Goal: Information Seeking & Learning: Check status

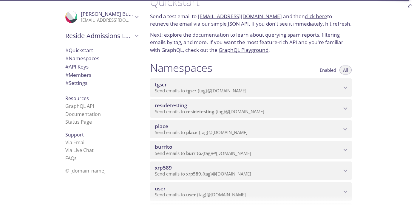
scroll to position [63, 0]
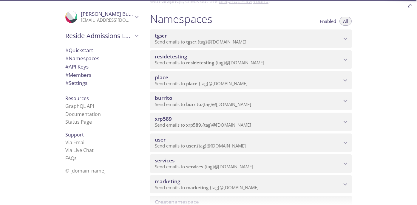
click at [243, 125] on span "Send emails to xrp589 . {tag} @[DOMAIN_NAME]" at bounding box center [203, 125] width 96 height 6
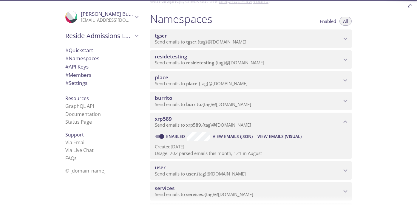
click at [274, 136] on span "View Emails (Visual)" at bounding box center [280, 136] width 44 height 7
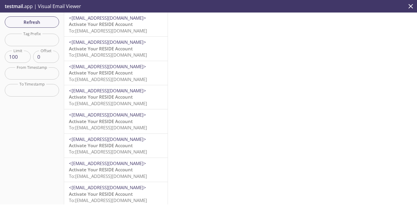
click at [138, 28] on span "To: xrp589.1qusertwq1@inbox.testmail.app" at bounding box center [108, 31] width 78 height 6
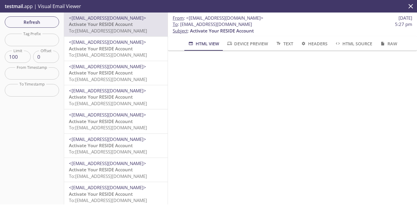
drag, startPoint x: 263, startPoint y: 24, endPoint x: 181, endPoint y: 25, distance: 82.4
click at [181, 25] on span "To : xrp589.1qusertwq1@inbox.testmail.app" at bounding box center [212, 24] width 79 height 6
copy span "[EMAIL_ADDRESS][DOMAIN_NAME]"
click at [32, 23] on span "Refresh" at bounding box center [32, 22] width 45 height 8
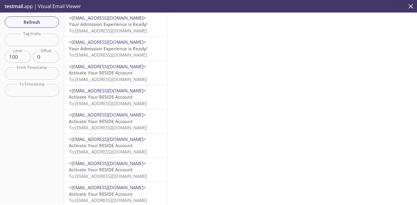
click at [125, 25] on span "Your Admission Experience is Ready!" at bounding box center [108, 24] width 78 height 6
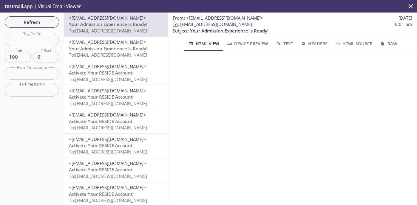
click at [129, 49] on span "Your Admission Experience is Ready!" at bounding box center [108, 49] width 78 height 6
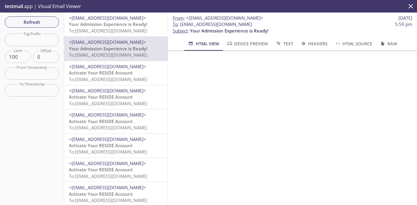
click at [108, 23] on span "Your Admission Experience is Ready!" at bounding box center [108, 24] width 78 height 6
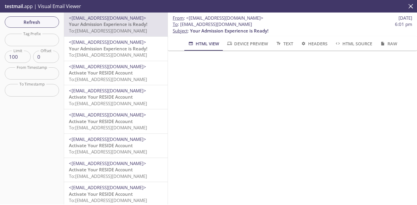
click at [98, 50] on span "Your Admission Experience is Ready!" at bounding box center [108, 49] width 78 height 6
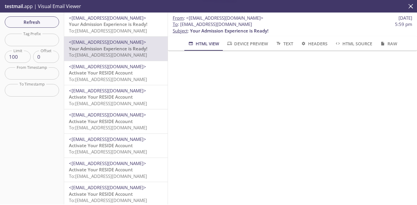
click at [113, 31] on span "To: [EMAIL_ADDRESS][DOMAIN_NAME]" at bounding box center [108, 31] width 78 height 6
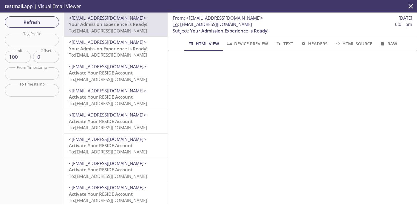
drag, startPoint x: 264, startPoint y: 25, endPoint x: 181, endPoint y: 24, distance: 83.0
click at [181, 24] on span "To : xrp589.acmeemail@inbox.testmail.app 6:01 pm" at bounding box center [293, 24] width 240 height 6
copy span "[EMAIL_ADDRESS][DOMAIN_NAME]"
click at [48, 24] on span "Refresh" at bounding box center [32, 22] width 45 height 8
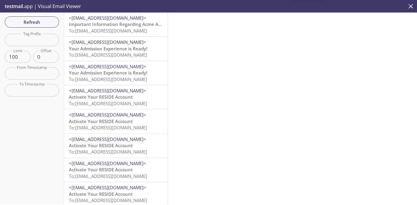
click at [119, 31] on span "To: [EMAIL_ADDRESS][DOMAIN_NAME]" at bounding box center [108, 31] width 78 height 6
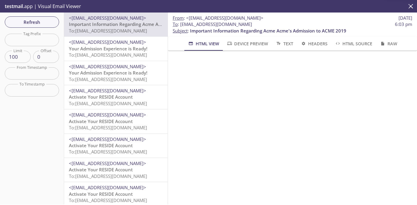
click at [116, 46] on span "Your Admission Experience is Ready!" at bounding box center [108, 49] width 78 height 6
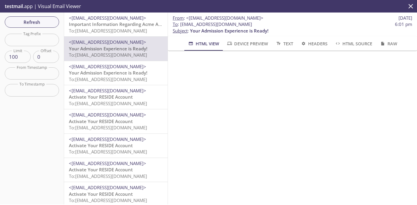
click at [126, 74] on span "Your Admission Experience is Ready!" at bounding box center [108, 73] width 78 height 6
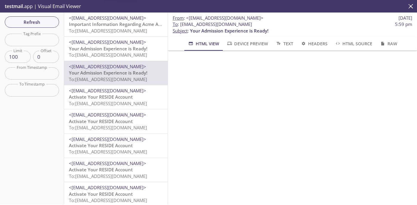
click at [119, 44] on span "<[EMAIL_ADDRESS][DOMAIN_NAME]>" at bounding box center [107, 42] width 77 height 6
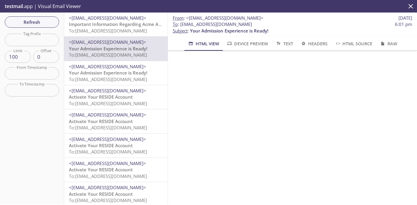
click at [120, 21] on span "<[EMAIL_ADDRESS][DOMAIN_NAME]>" at bounding box center [107, 18] width 77 height 6
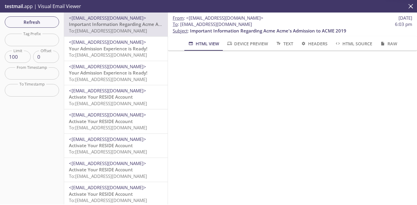
click at [127, 53] on span "To: [EMAIL_ADDRESS][DOMAIN_NAME]" at bounding box center [108, 55] width 78 height 6
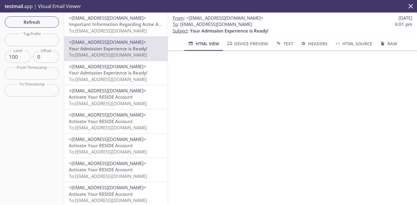
click at [119, 67] on span "<[EMAIL_ADDRESS][DOMAIN_NAME]>" at bounding box center [107, 67] width 77 height 6
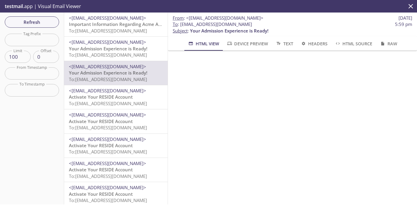
click at [116, 54] on span "To: [EMAIL_ADDRESS][DOMAIN_NAME]" at bounding box center [108, 55] width 78 height 6
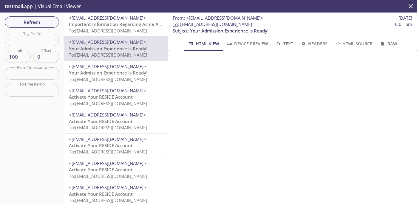
click at [121, 24] on span "Important Information Regarding Acme Acme's Admission to ACME 2019" at bounding box center [147, 24] width 156 height 6
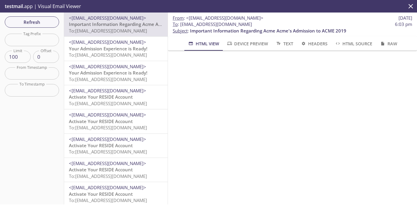
click at [123, 81] on span "To: [EMAIL_ADDRESS][DOMAIN_NAME]" at bounding box center [108, 79] width 78 height 6
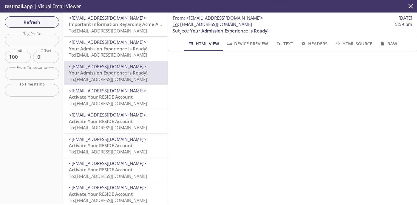
click at [120, 97] on span "Activate Your RESIDE Account" at bounding box center [101, 97] width 64 height 6
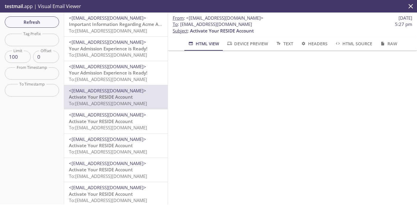
click at [113, 52] on span "To: [EMAIL_ADDRESS][DOMAIN_NAME]" at bounding box center [108, 55] width 78 height 6
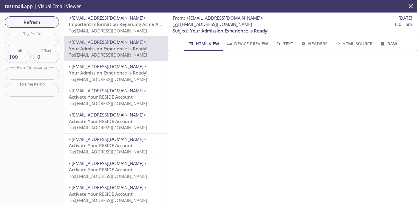
click at [117, 31] on span "To: [EMAIL_ADDRESS][DOMAIN_NAME]" at bounding box center [108, 31] width 78 height 6
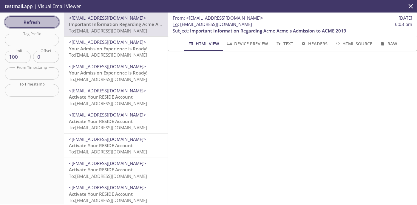
click at [33, 23] on span "Refresh" at bounding box center [32, 22] width 45 height 8
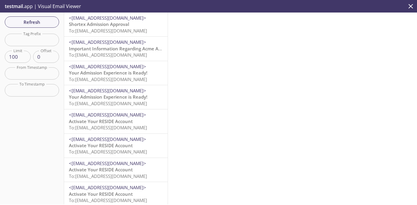
click at [129, 31] on span "To: [EMAIL_ADDRESS][DOMAIN_NAME]" at bounding box center [108, 31] width 78 height 6
